Goal: Task Accomplishment & Management: Complete application form

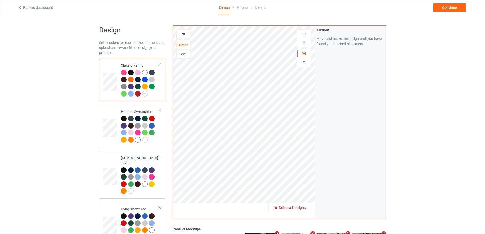
click at [300, 210] on span "Delete all designs" at bounding box center [292, 207] width 27 height 4
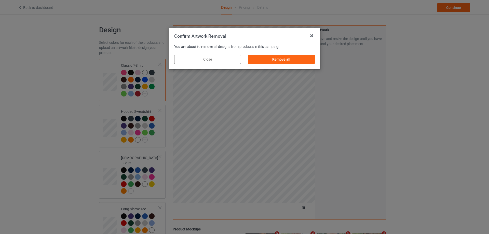
click at [272, 64] on div "Remove all" at bounding box center [281, 59] width 74 height 16
click at [278, 60] on div "Remove all" at bounding box center [281, 59] width 67 height 9
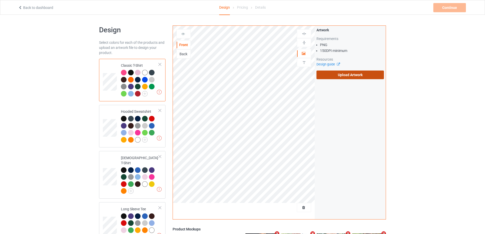
click at [334, 73] on label "Upload Artwork" at bounding box center [349, 75] width 67 height 9
click at [0, 0] on input "Upload Artwork" at bounding box center [0, 0] width 0 height 0
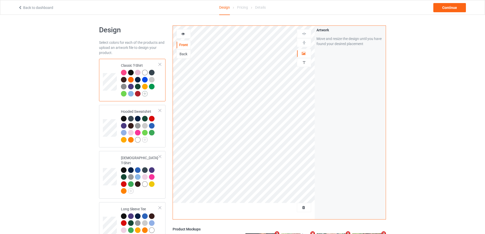
click at [145, 95] on img at bounding box center [145, 94] width 6 height 6
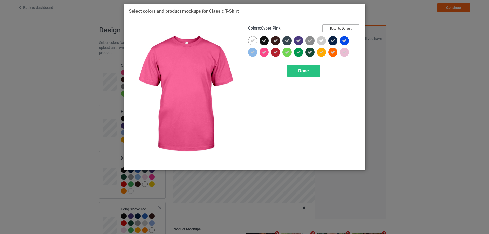
click at [349, 31] on button "Reset to Default" at bounding box center [340, 28] width 37 height 8
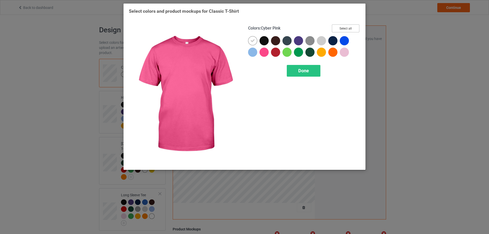
click at [349, 31] on button "Select all" at bounding box center [345, 28] width 27 height 8
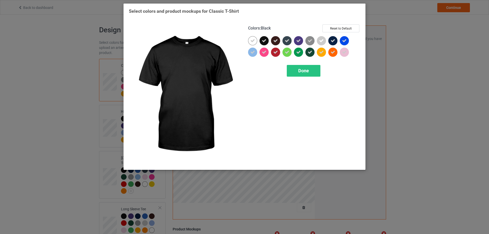
click at [263, 40] on icon at bounding box center [264, 40] width 5 height 5
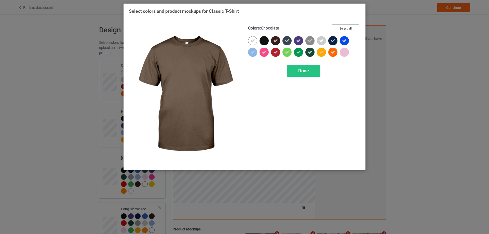
click at [352, 27] on button "Select all" at bounding box center [345, 28] width 27 height 8
click at [352, 27] on button "Reset to Default" at bounding box center [340, 28] width 37 height 8
click at [352, 27] on button "Select all" at bounding box center [345, 28] width 27 height 8
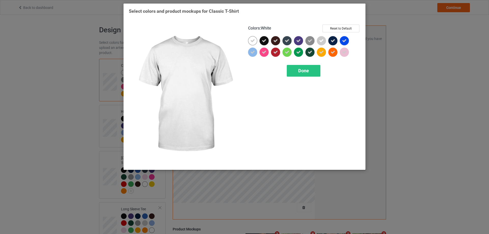
click at [250, 42] on div at bounding box center [252, 40] width 9 height 9
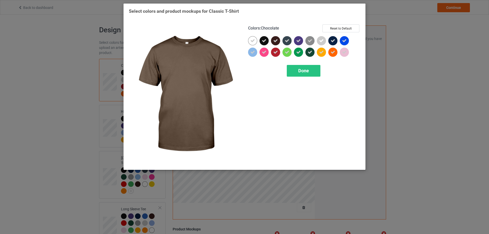
click at [274, 41] on icon at bounding box center [275, 40] width 5 height 5
click at [274, 41] on div at bounding box center [275, 40] width 9 height 9
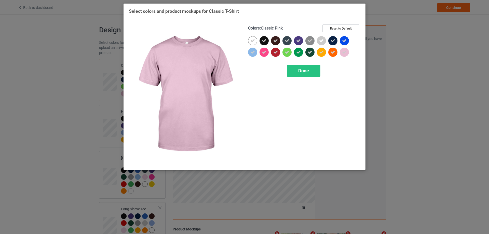
click at [339, 51] on div at bounding box center [333, 53] width 11 height 11
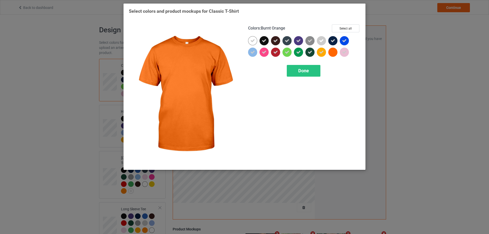
click at [339, 51] on div at bounding box center [333, 53] width 11 height 11
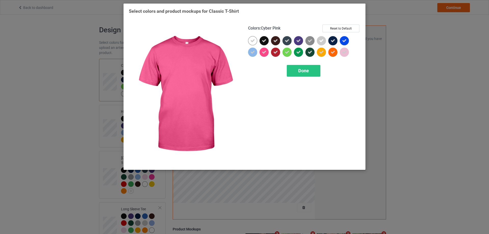
click at [266, 53] on icon at bounding box center [264, 52] width 5 height 5
click at [266, 53] on div at bounding box center [263, 52] width 9 height 9
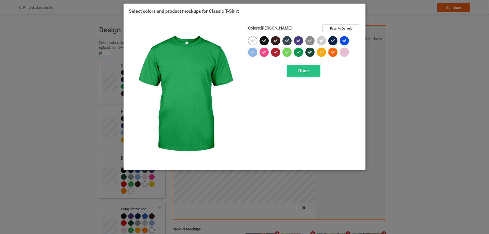
click at [299, 52] on icon at bounding box center [298, 52] width 5 height 5
click at [298, 52] on div at bounding box center [298, 52] width 9 height 9
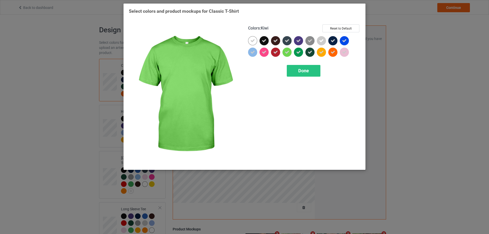
click at [283, 52] on div at bounding box center [286, 52] width 9 height 9
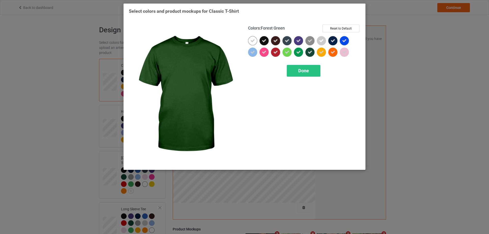
click at [307, 52] on div at bounding box center [309, 52] width 9 height 9
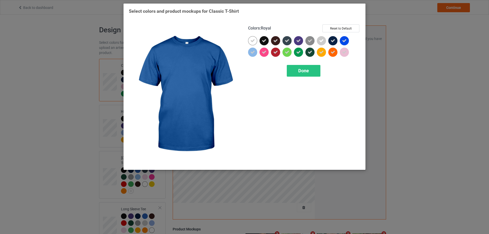
click at [342, 40] on icon at bounding box center [344, 40] width 5 height 5
click at [342, 40] on div at bounding box center [344, 40] width 9 height 9
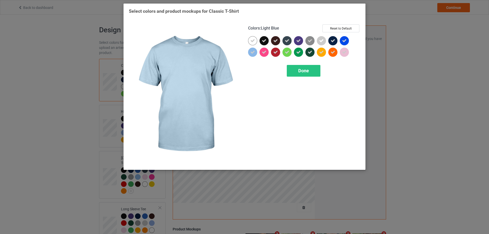
click at [253, 54] on icon at bounding box center [252, 52] width 5 height 5
drag, startPoint x: 253, startPoint y: 54, endPoint x: 305, endPoint y: 41, distance: 53.4
click at [254, 54] on div at bounding box center [252, 52] width 9 height 9
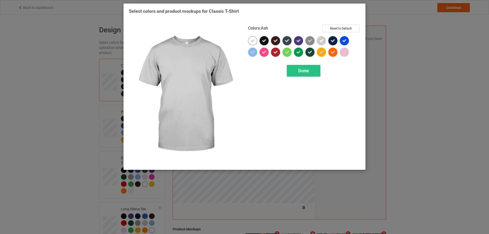
click at [322, 39] on icon at bounding box center [321, 40] width 5 height 5
click at [322, 39] on div at bounding box center [321, 40] width 9 height 9
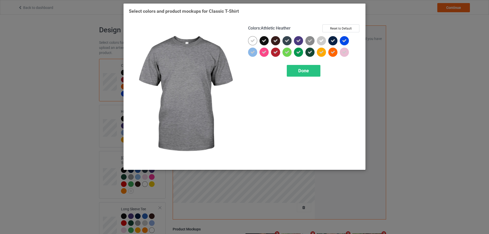
click at [308, 40] on icon at bounding box center [310, 40] width 5 height 5
click at [308, 40] on img at bounding box center [309, 40] width 9 height 9
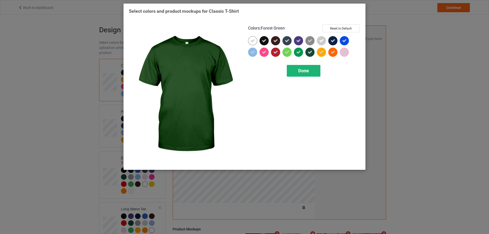
click at [298, 66] on div "Done" at bounding box center [304, 71] width 34 height 12
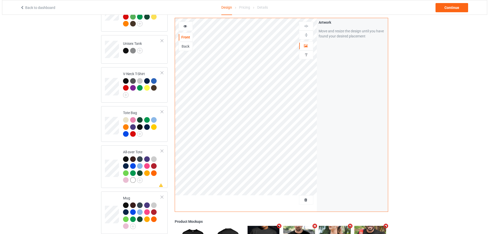
scroll to position [430, 0]
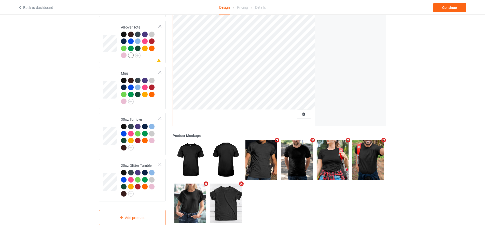
click at [384, 139] on icon "Remove mockup" at bounding box center [384, 140] width 6 height 5
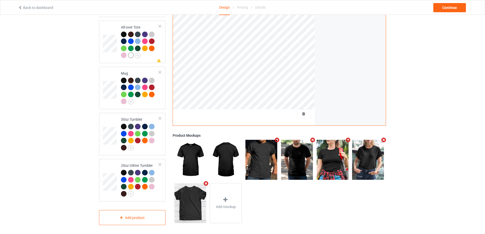
click at [349, 138] on icon "Remove mockup" at bounding box center [348, 139] width 6 height 5
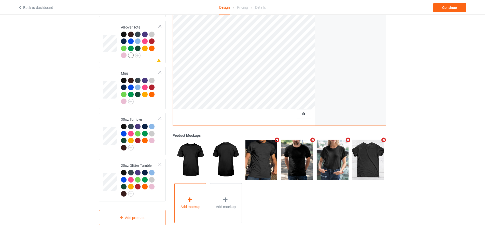
click at [190, 191] on div "Add mockup" at bounding box center [190, 203] width 32 height 40
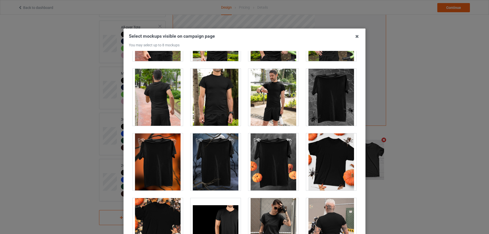
scroll to position [5017, 0]
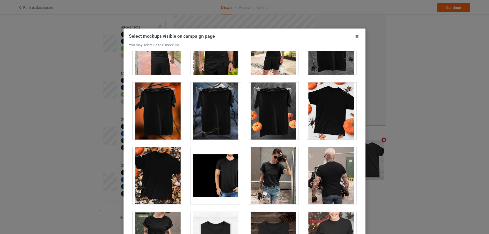
click at [161, 171] on div at bounding box center [158, 175] width 50 height 57
click at [272, 106] on div at bounding box center [273, 110] width 50 height 57
click at [159, 166] on div at bounding box center [158, 175] width 50 height 57
click at [223, 117] on div at bounding box center [215, 110] width 50 height 57
click at [214, 119] on div at bounding box center [215, 110] width 50 height 57
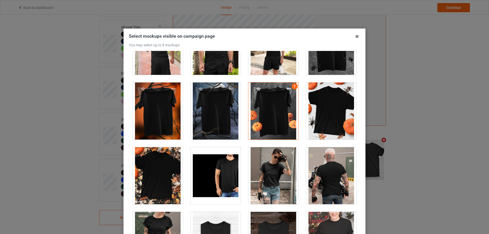
click at [147, 174] on div at bounding box center [158, 175] width 50 height 57
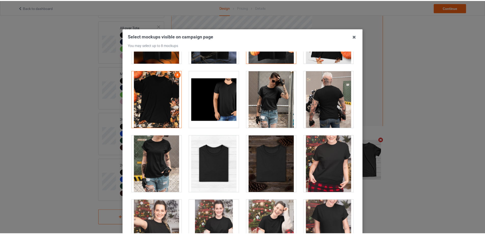
scroll to position [56, 0]
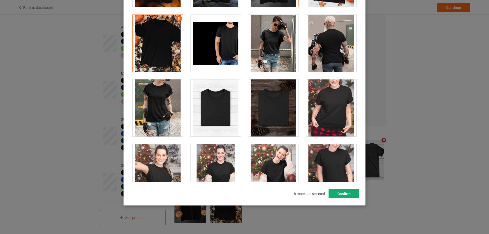
click at [345, 193] on button "Confirm" at bounding box center [343, 193] width 31 height 9
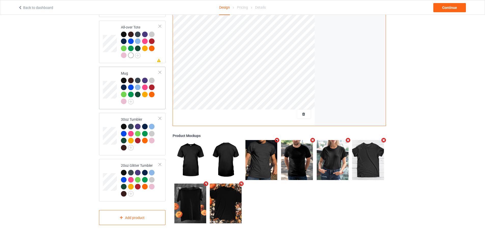
scroll to position [379, 0]
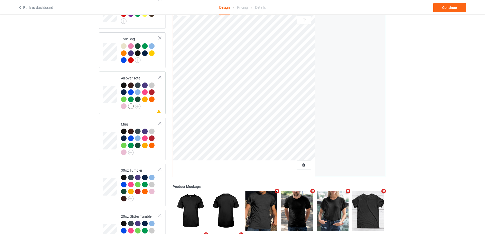
click at [152, 106] on div at bounding box center [140, 96] width 38 height 28
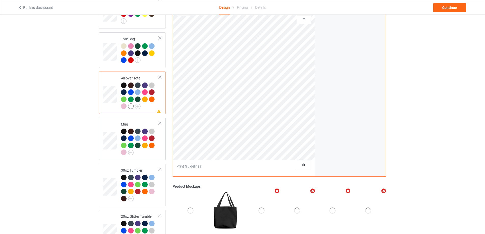
click at [153, 152] on div at bounding box center [140, 143] width 38 height 28
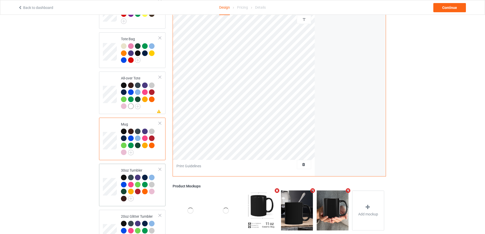
click at [154, 193] on div at bounding box center [152, 192] width 7 height 7
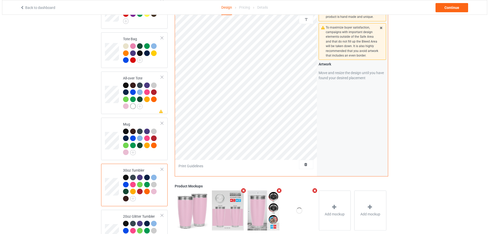
scroll to position [430, 0]
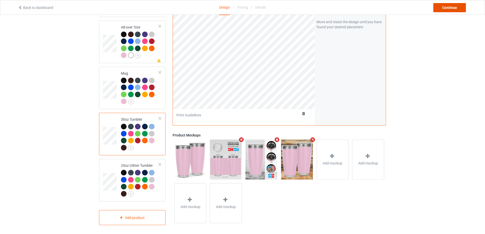
click at [450, 8] on div "Continue" at bounding box center [449, 7] width 33 height 9
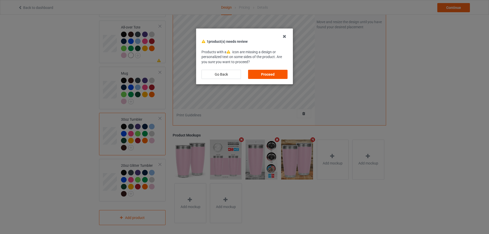
click at [279, 76] on div "Proceed" at bounding box center [267, 74] width 39 height 9
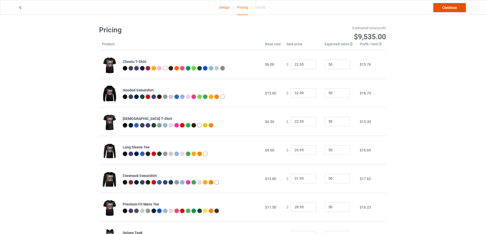
click at [447, 8] on link "Continue" at bounding box center [449, 7] width 33 height 9
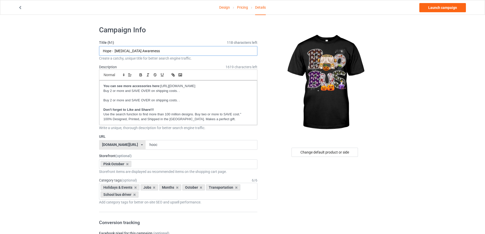
click at [154, 50] on input "Hope - [MEDICAL_DATA] Awareness" at bounding box center [178, 51] width 158 height 10
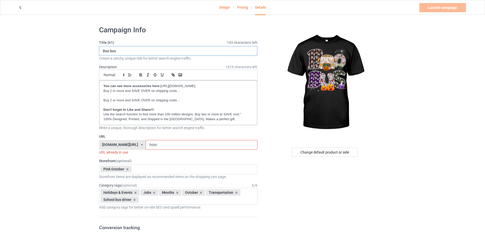
type input "Boo bus"
click at [164, 147] on input "hooc" at bounding box center [202, 145] width 112 height 10
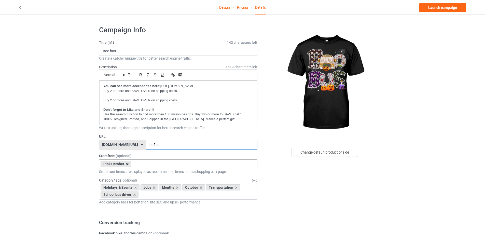
type input "bo5bu"
click at [127, 163] on icon at bounding box center [127, 163] width 3 height 3
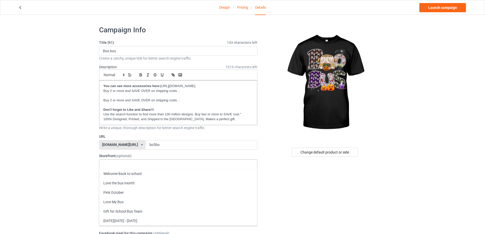
click at [127, 163] on div "Welcome Back to school Love the bus month Pink October Love My Bus Gift for Sch…" at bounding box center [178, 164] width 158 height 10
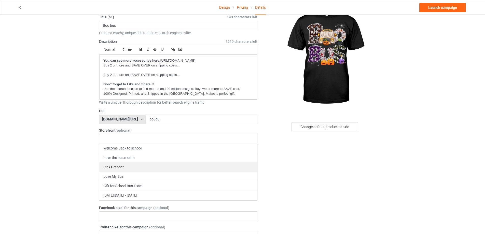
scroll to position [25, 0]
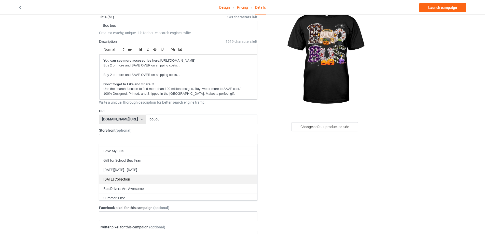
click at [124, 178] on div "[DATE] Collection" at bounding box center [178, 178] width 158 height 9
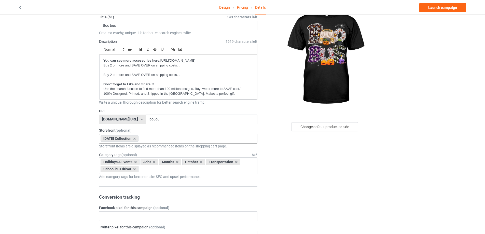
click at [200, 162] on icon at bounding box center [201, 161] width 3 height 3
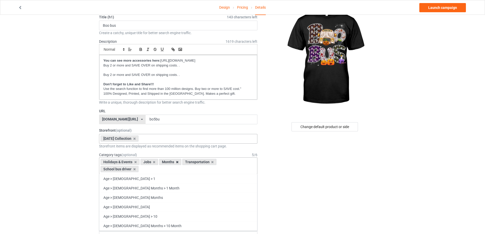
click at [176, 161] on icon at bounding box center [177, 161] width 3 height 3
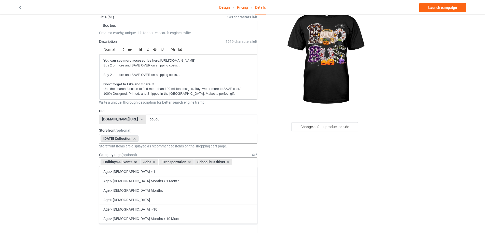
click at [135, 162] on icon at bounding box center [135, 161] width 3 height 3
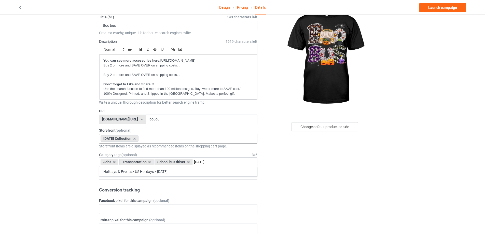
type input "[DATE]"
click at [168, 172] on div "Holidays & Events > US Holidays > [DATE]" at bounding box center [178, 171] width 158 height 9
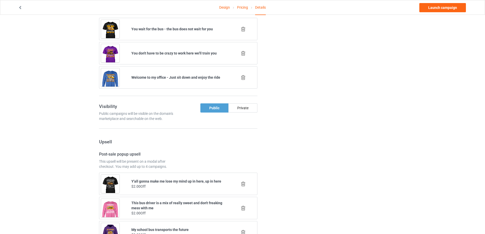
scroll to position [232, 0]
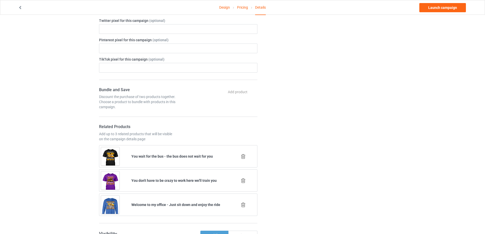
click at [423, 12] on div "Design Pricing Details Launch campaign" at bounding box center [243, 7] width 456 height 14
click at [428, 8] on link "Launch campaign" at bounding box center [442, 7] width 47 height 9
